Goal: Transaction & Acquisition: Purchase product/service

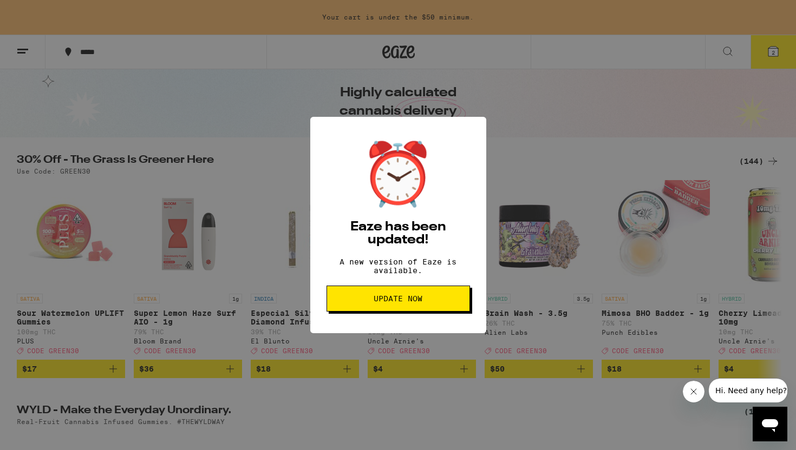
scroll to position [38, 0]
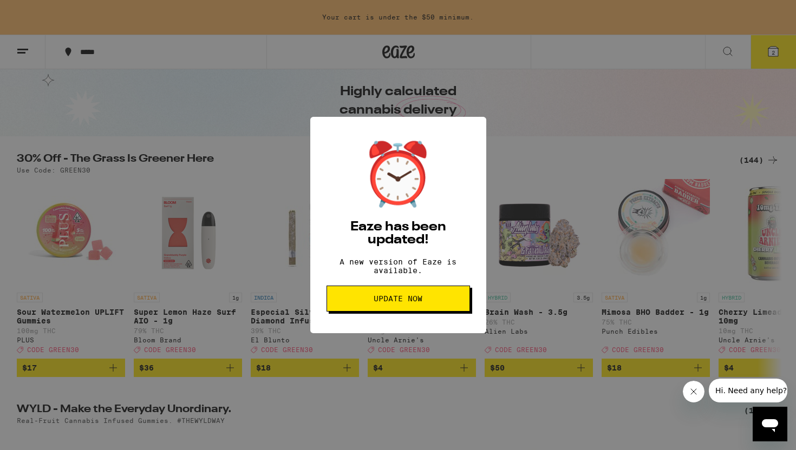
click at [454, 297] on button "Update Now" at bounding box center [397, 299] width 143 height 26
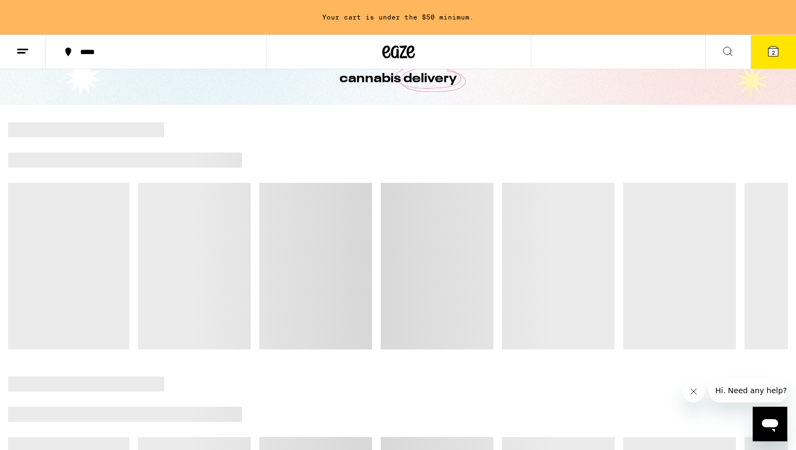
click at [30, 50] on button at bounding box center [22, 52] width 45 height 34
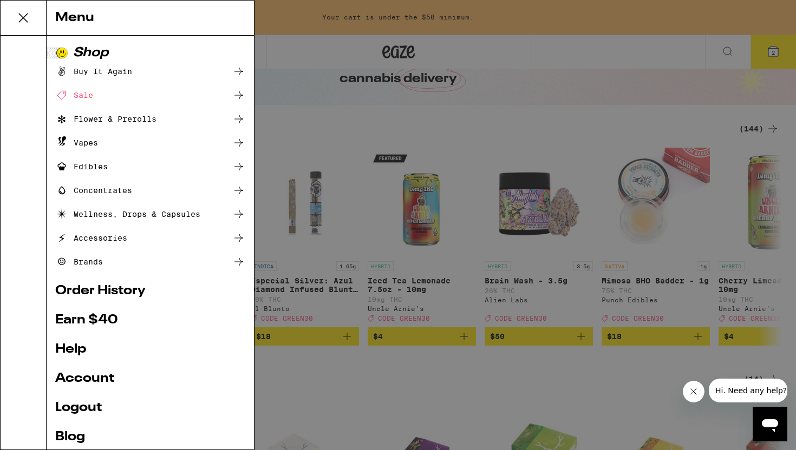
click at [122, 291] on link "Order History" at bounding box center [150, 291] width 190 height 13
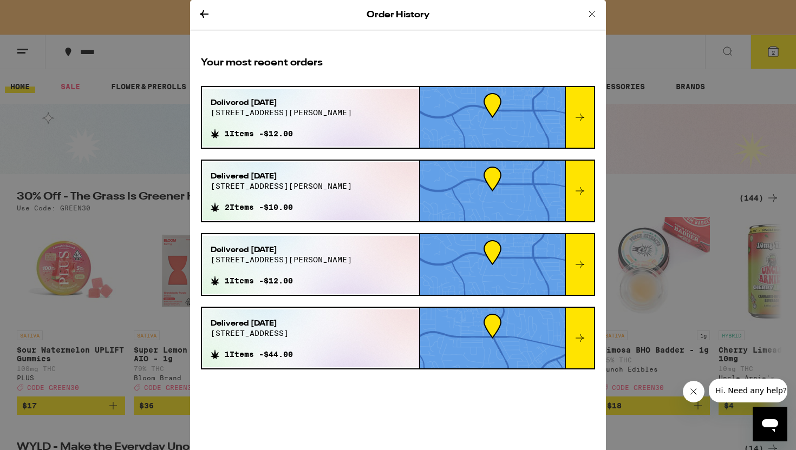
click at [122, 291] on div "Order History Your most recent orders Delivered [DATE] 5074 [PERSON_NAME] dr 1 …" at bounding box center [398, 225] width 796 height 450
click at [204, 19] on icon at bounding box center [204, 14] width 13 height 13
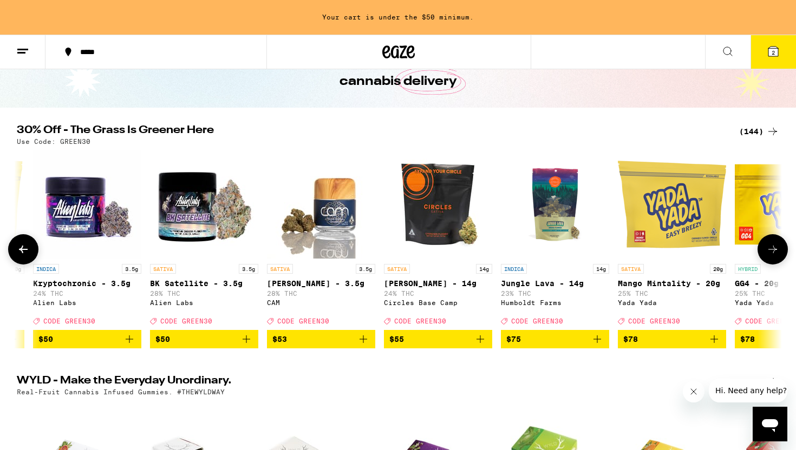
scroll to position [0, 15653]
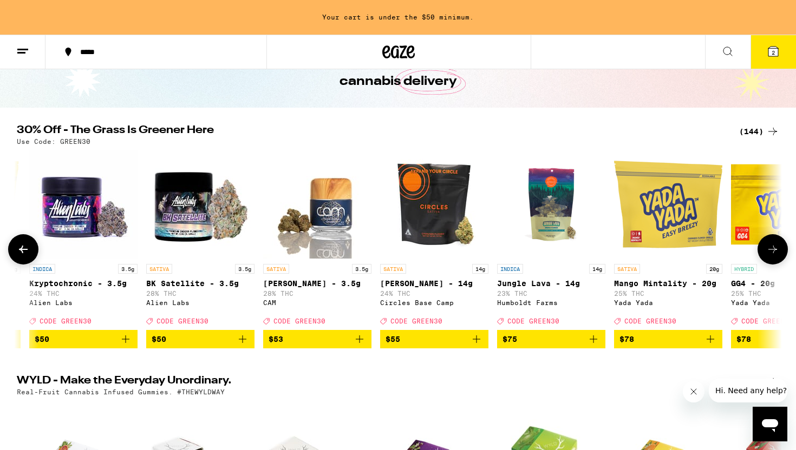
click at [553, 343] on span "$75" at bounding box center [550, 339] width 97 height 13
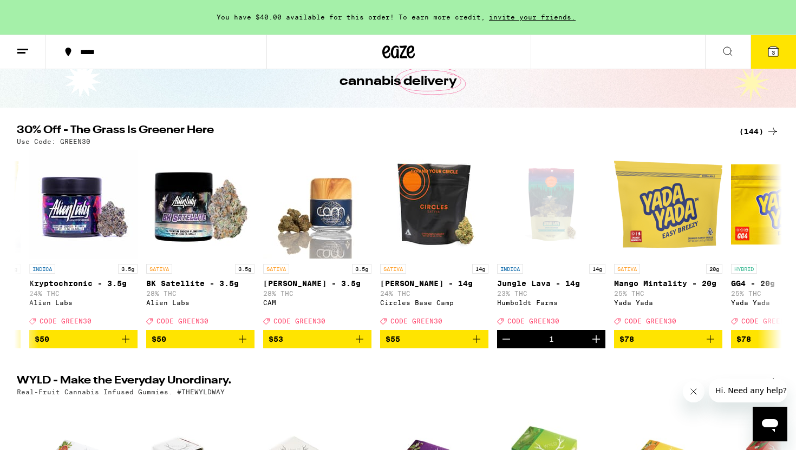
click at [767, 54] on icon at bounding box center [772, 51] width 13 height 13
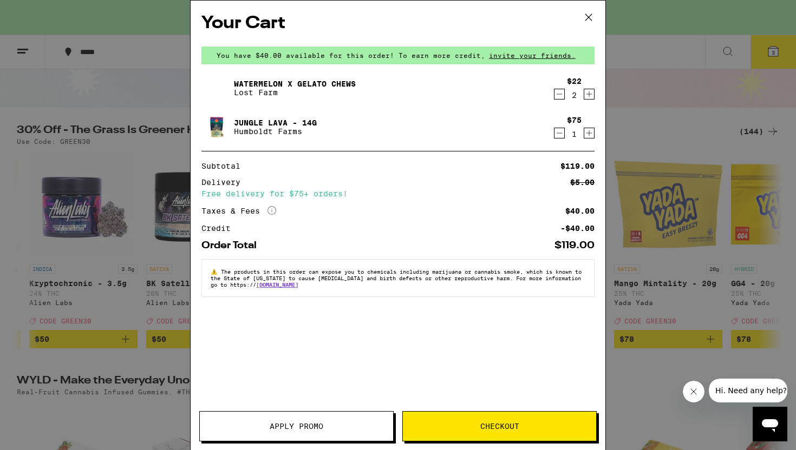
click at [562, 95] on icon "Decrement" at bounding box center [559, 94] width 10 height 13
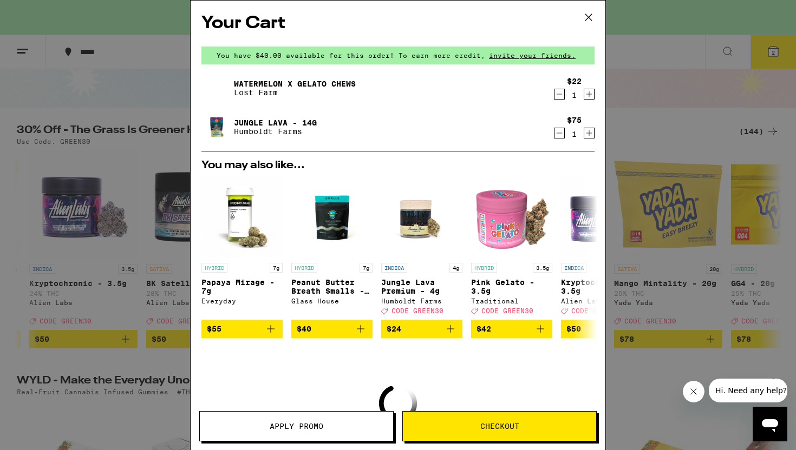
click at [562, 95] on icon "Decrement" at bounding box center [559, 94] width 10 height 13
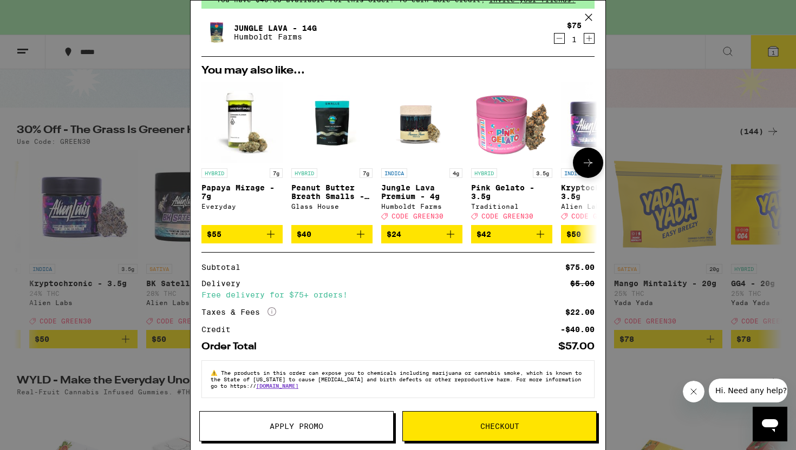
scroll to position [64, 0]
click at [310, 417] on button "Apply Promo" at bounding box center [296, 426] width 194 height 30
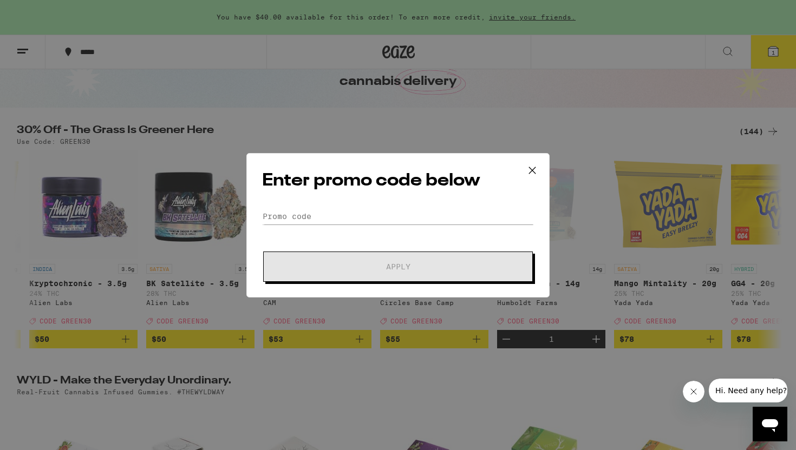
click at [532, 168] on icon at bounding box center [532, 170] width 16 height 16
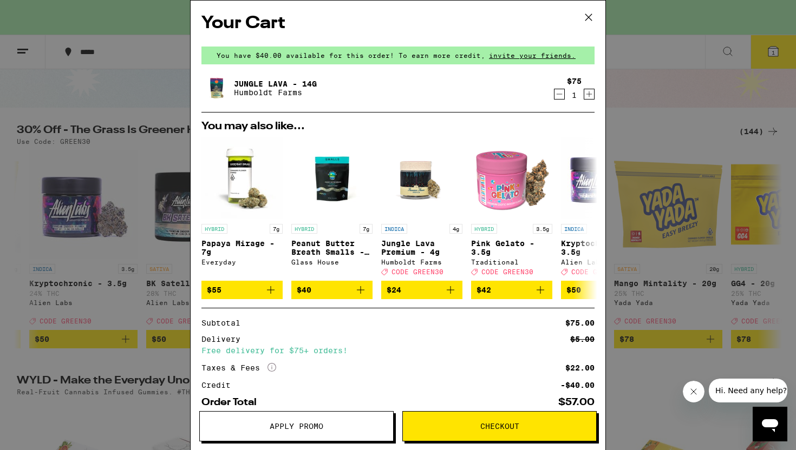
scroll to position [64, 0]
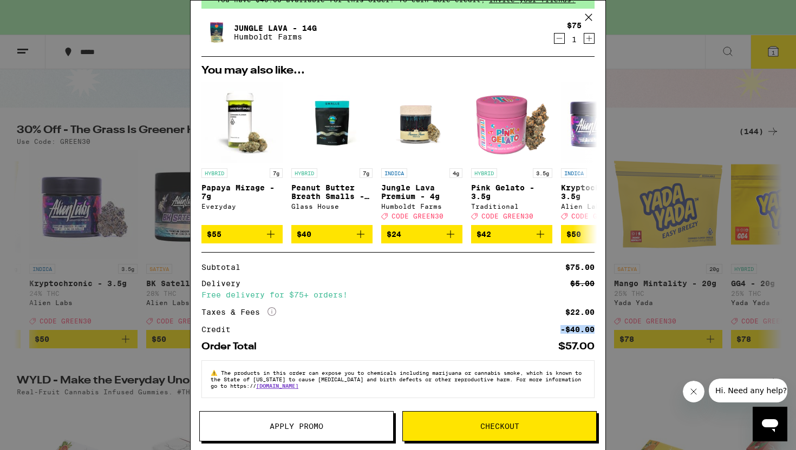
drag, startPoint x: 558, startPoint y: 325, endPoint x: 592, endPoint y: 327, distance: 34.1
click at [592, 327] on div "Credit -$40.00" at bounding box center [397, 330] width 393 height 8
click at [311, 430] on span "Apply Promo" at bounding box center [297, 427] width 54 height 8
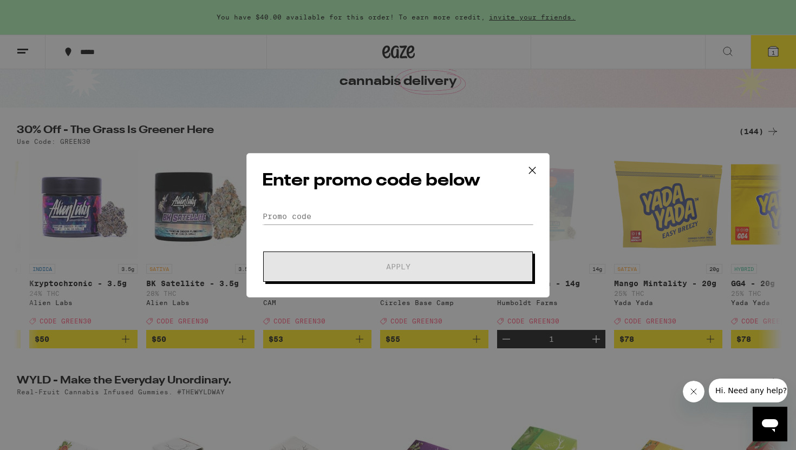
click at [370, 207] on div "Enter promo code below Promo Code Apply" at bounding box center [397, 225] width 303 height 145
click at [370, 215] on input "Promo Code" at bounding box center [398, 216] width 272 height 16
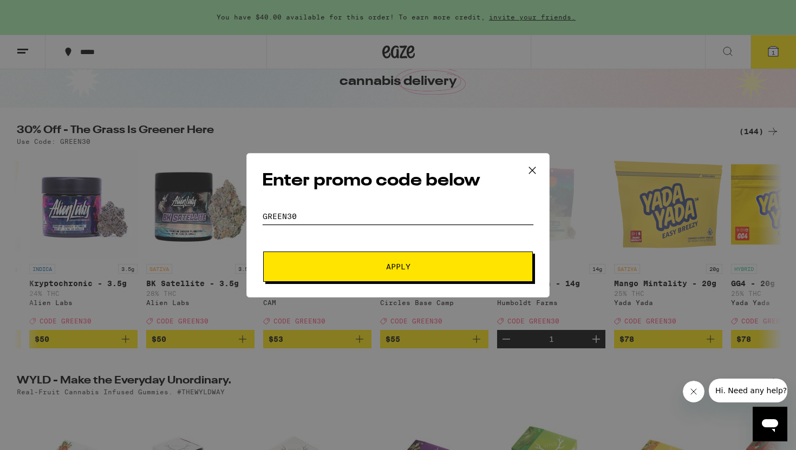
type input "Green30"
click at [398, 266] on button "Apply" at bounding box center [398, 267] width 270 height 30
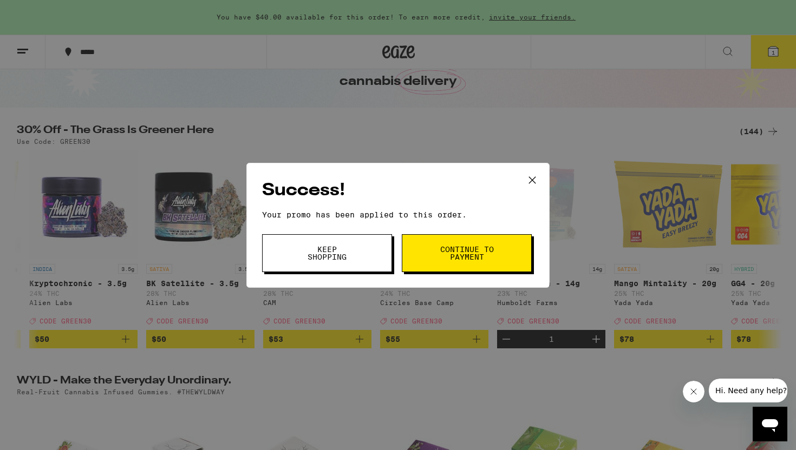
click at [429, 252] on button "Continue to payment" at bounding box center [467, 253] width 130 height 38
